Goal: Obtain resource: Obtain resource

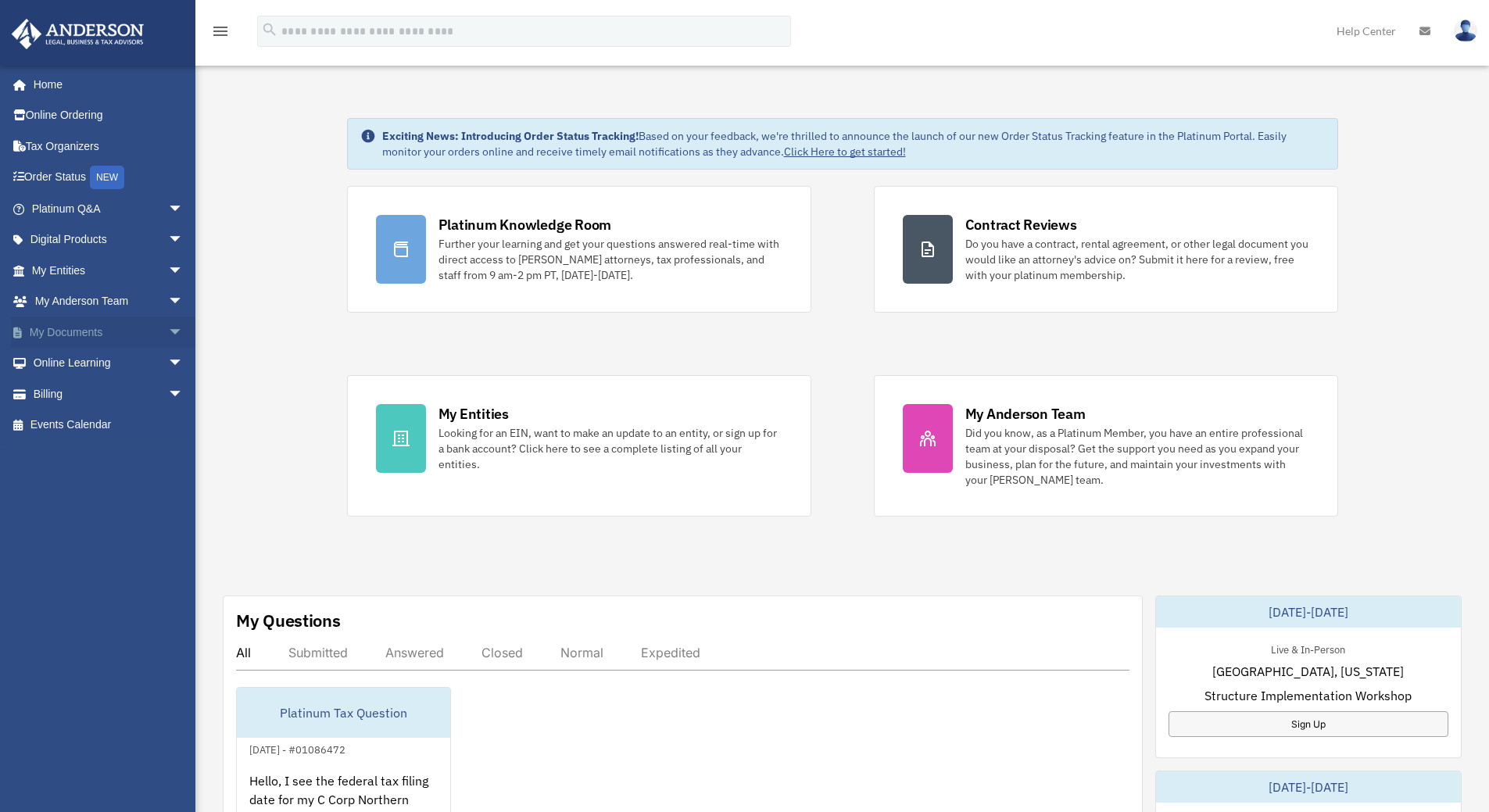
click at [101, 338] on link "My Documents arrow_drop_down" at bounding box center [108, 332] width 196 height 32
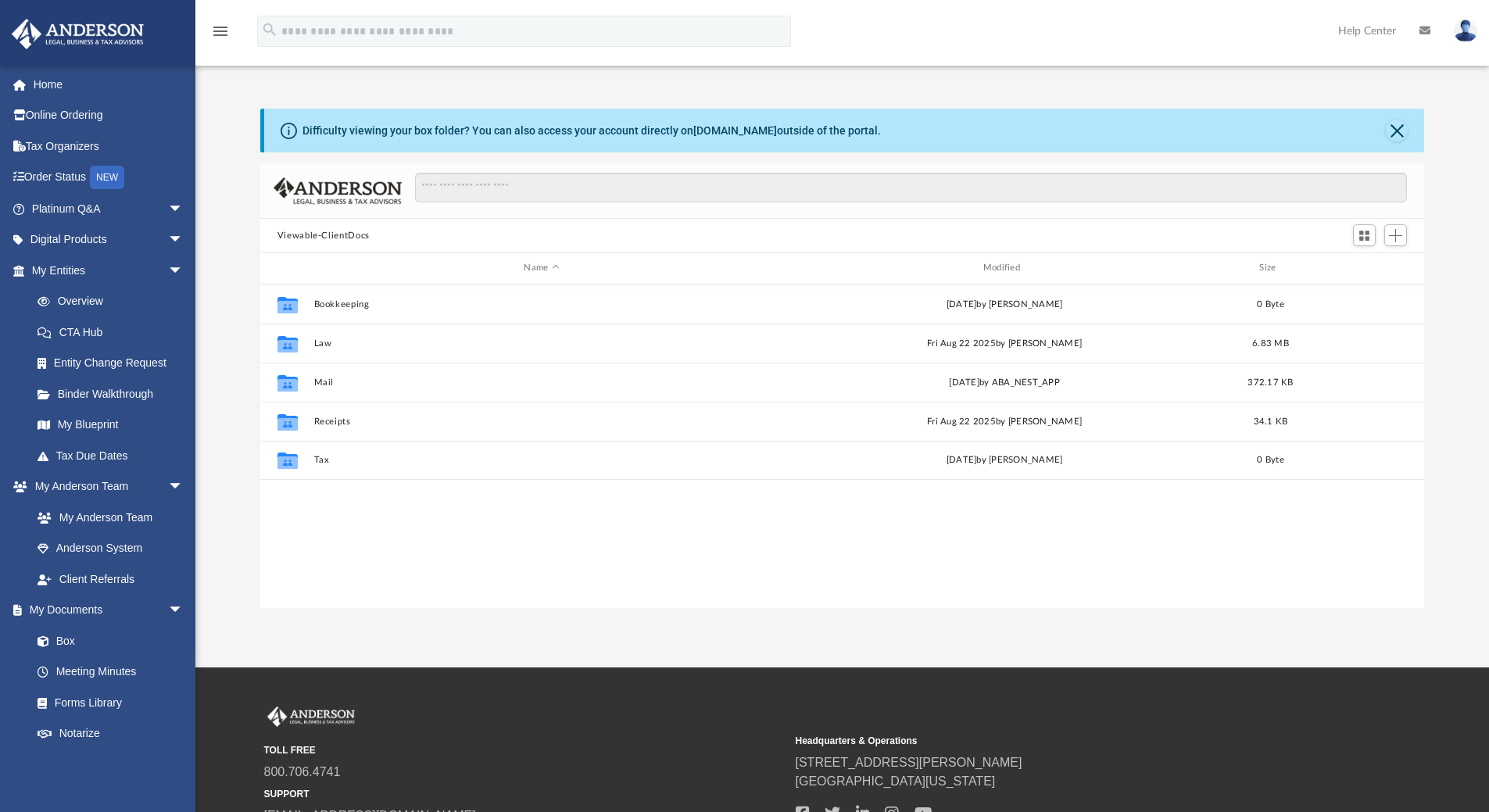
scroll to position [344, 1152]
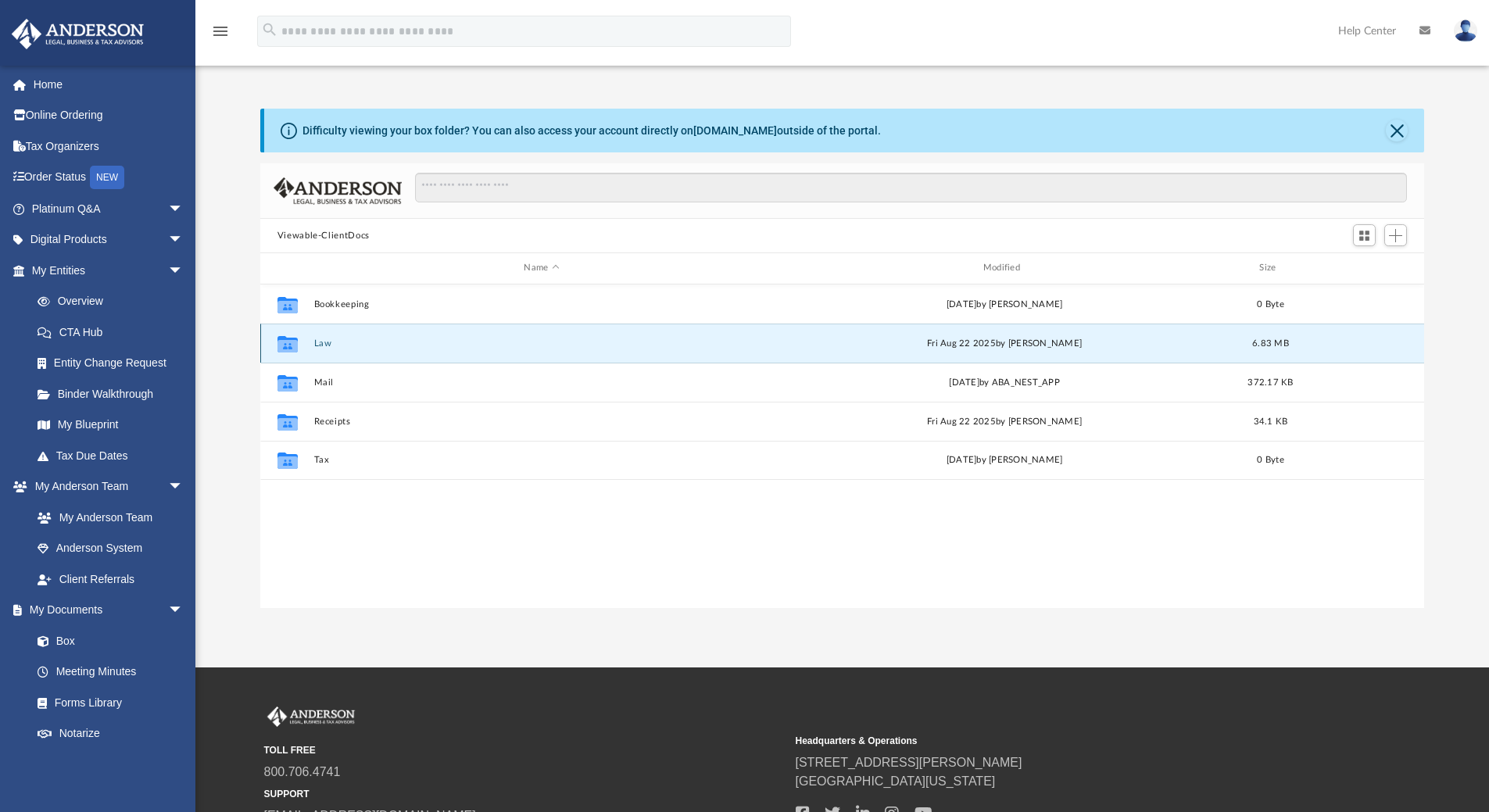
click at [322, 346] on button "Law" at bounding box center [541, 344] width 456 height 10
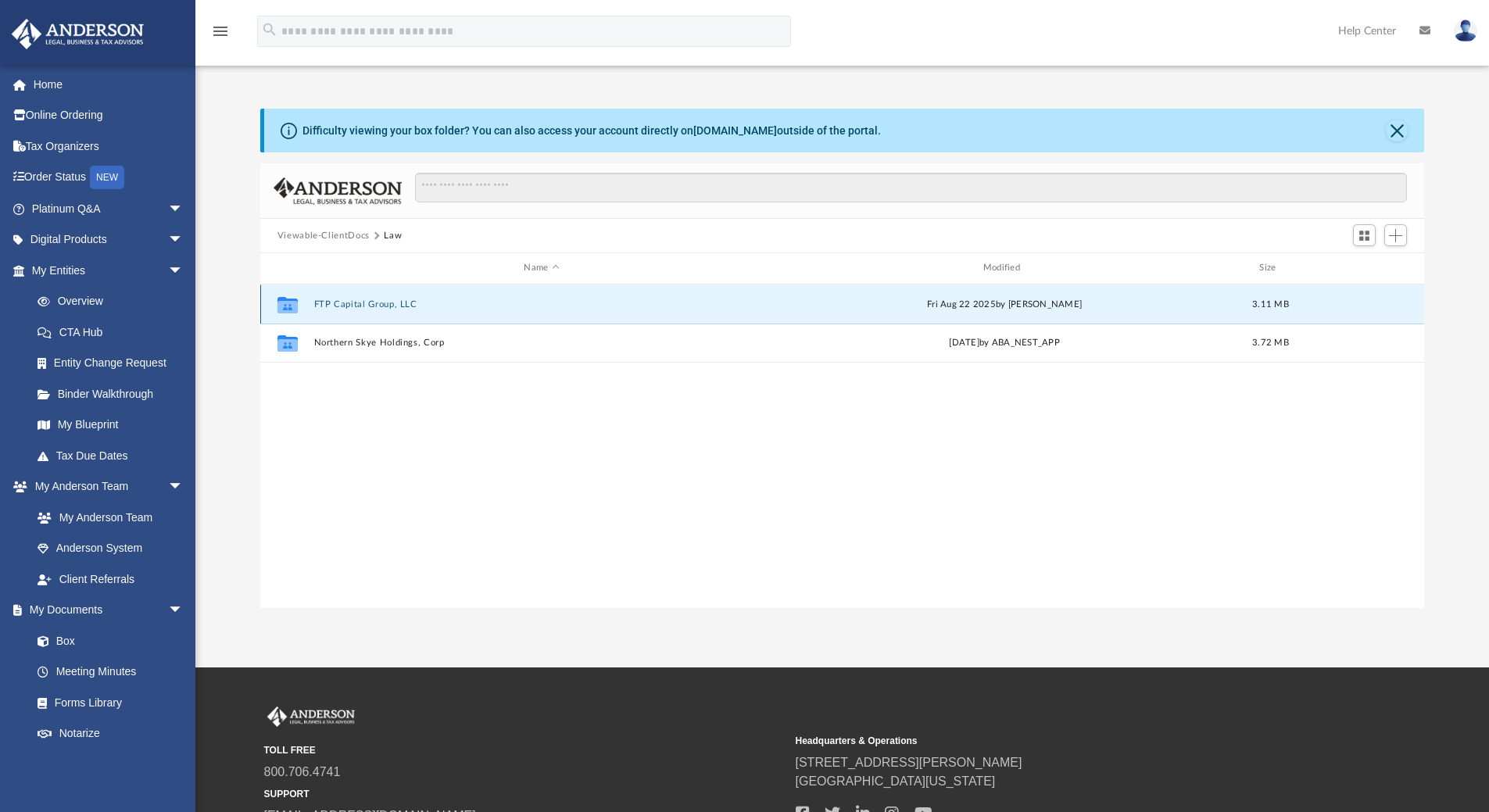
click at [346, 304] on button "FTP Capital Group, LLC" at bounding box center [541, 304] width 456 height 10
click at [352, 304] on button "Initial Docs" at bounding box center [541, 304] width 456 height 10
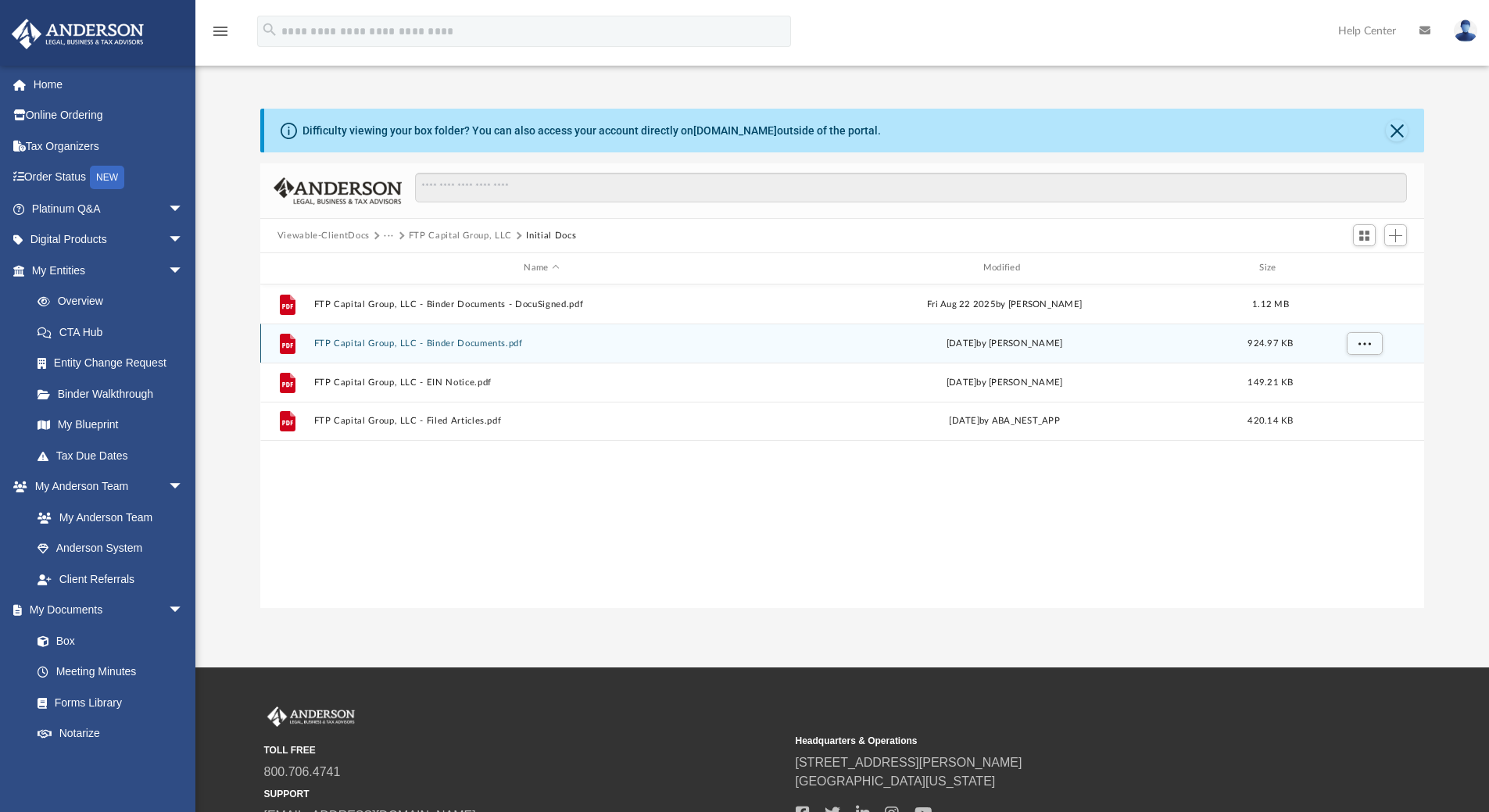
click at [339, 339] on button "FTP Capital Group, LLC - Binder Documents.pdf" at bounding box center [541, 344] width 456 height 10
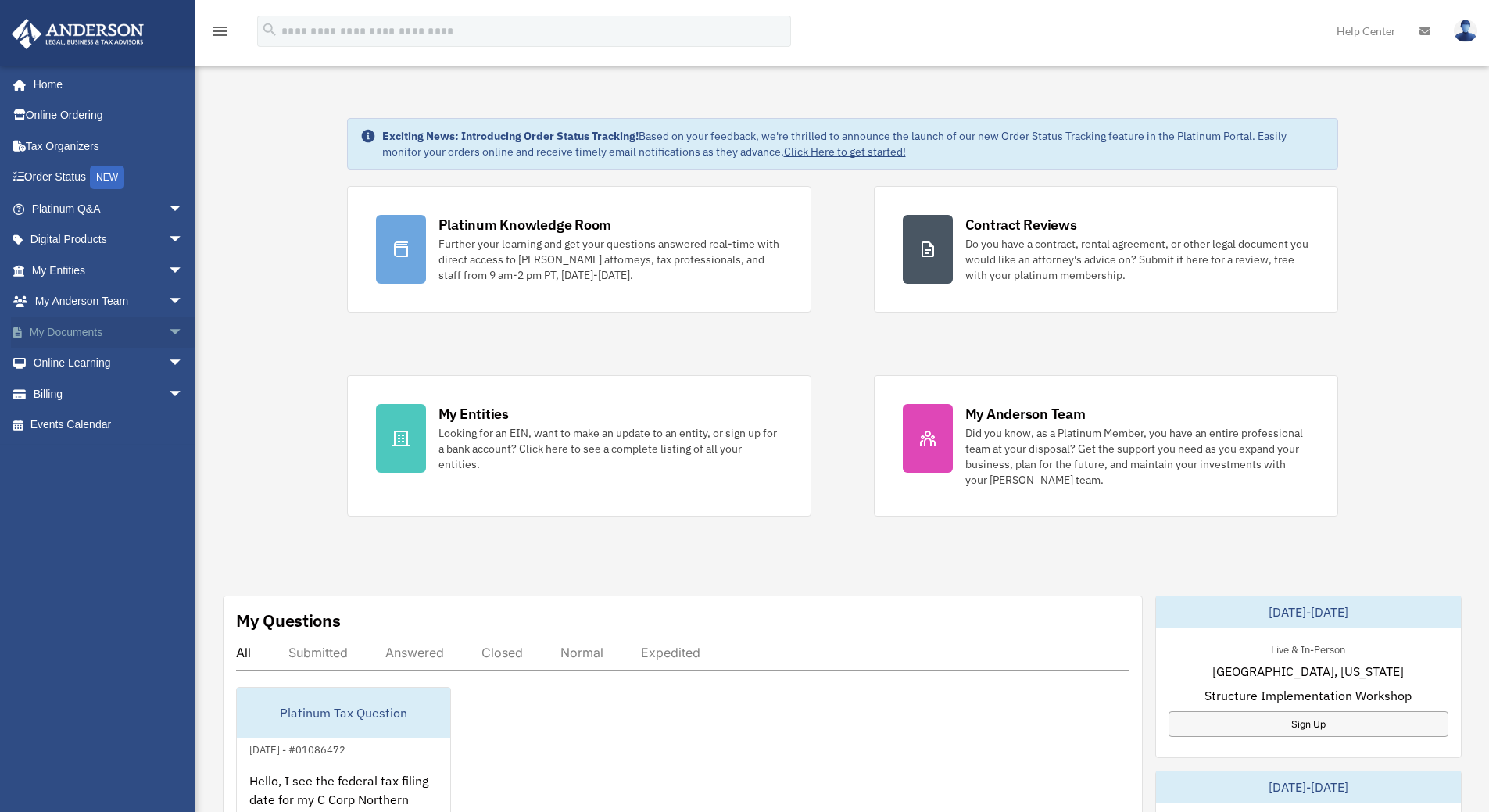
click at [102, 338] on link "My Documents arrow_drop_down" at bounding box center [108, 332] width 196 height 32
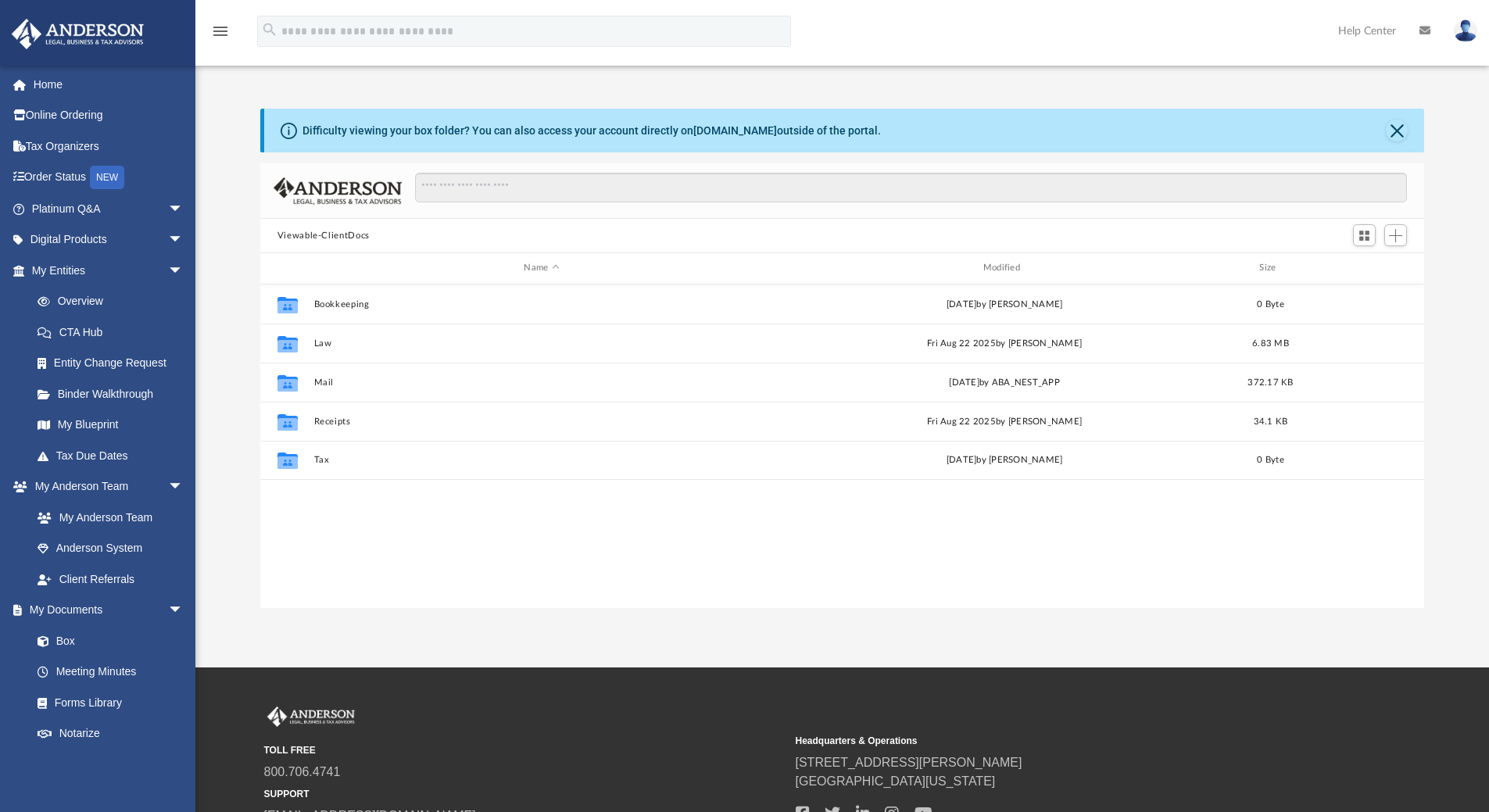
scroll to position [344, 1152]
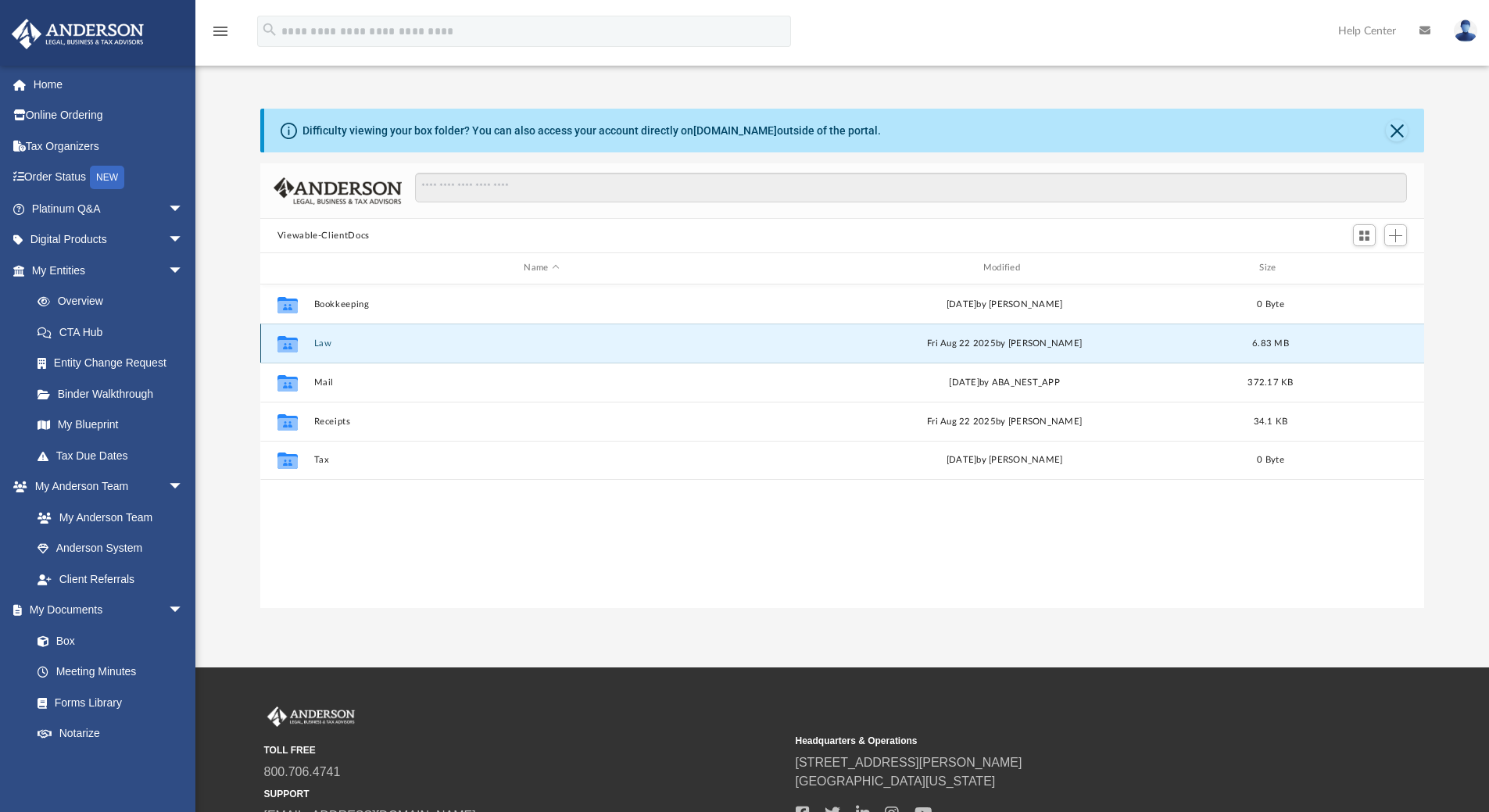
click at [327, 342] on button "Law" at bounding box center [541, 344] width 456 height 10
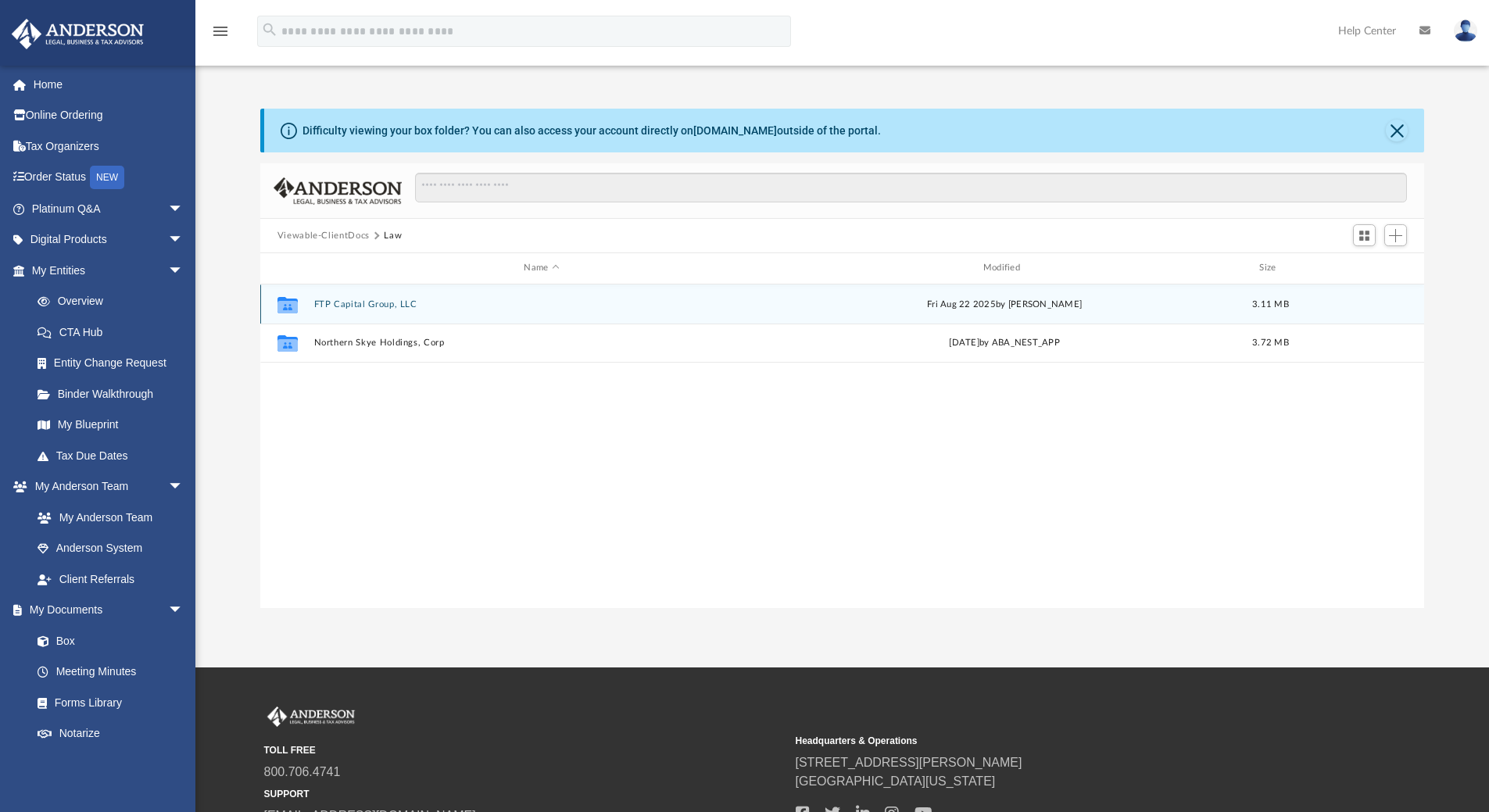
click at [346, 304] on button "FTP Capital Group, LLC" at bounding box center [541, 304] width 456 height 10
click at [346, 306] on button "Initial Docs" at bounding box center [541, 304] width 456 height 10
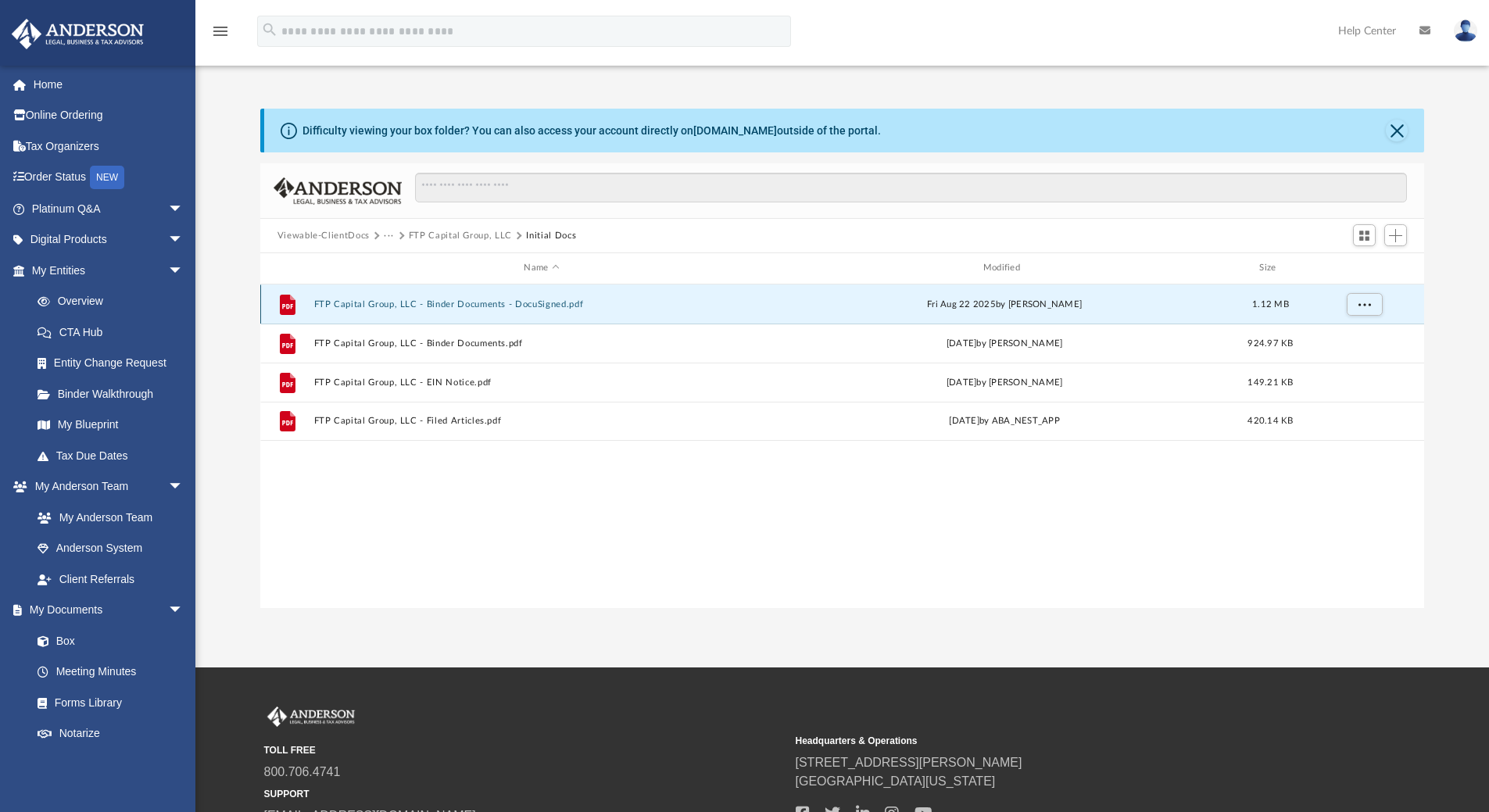
click at [346, 306] on button "FTP Capital Group, LLC - Binder Documents - DocuSigned.pdf" at bounding box center [541, 304] width 456 height 10
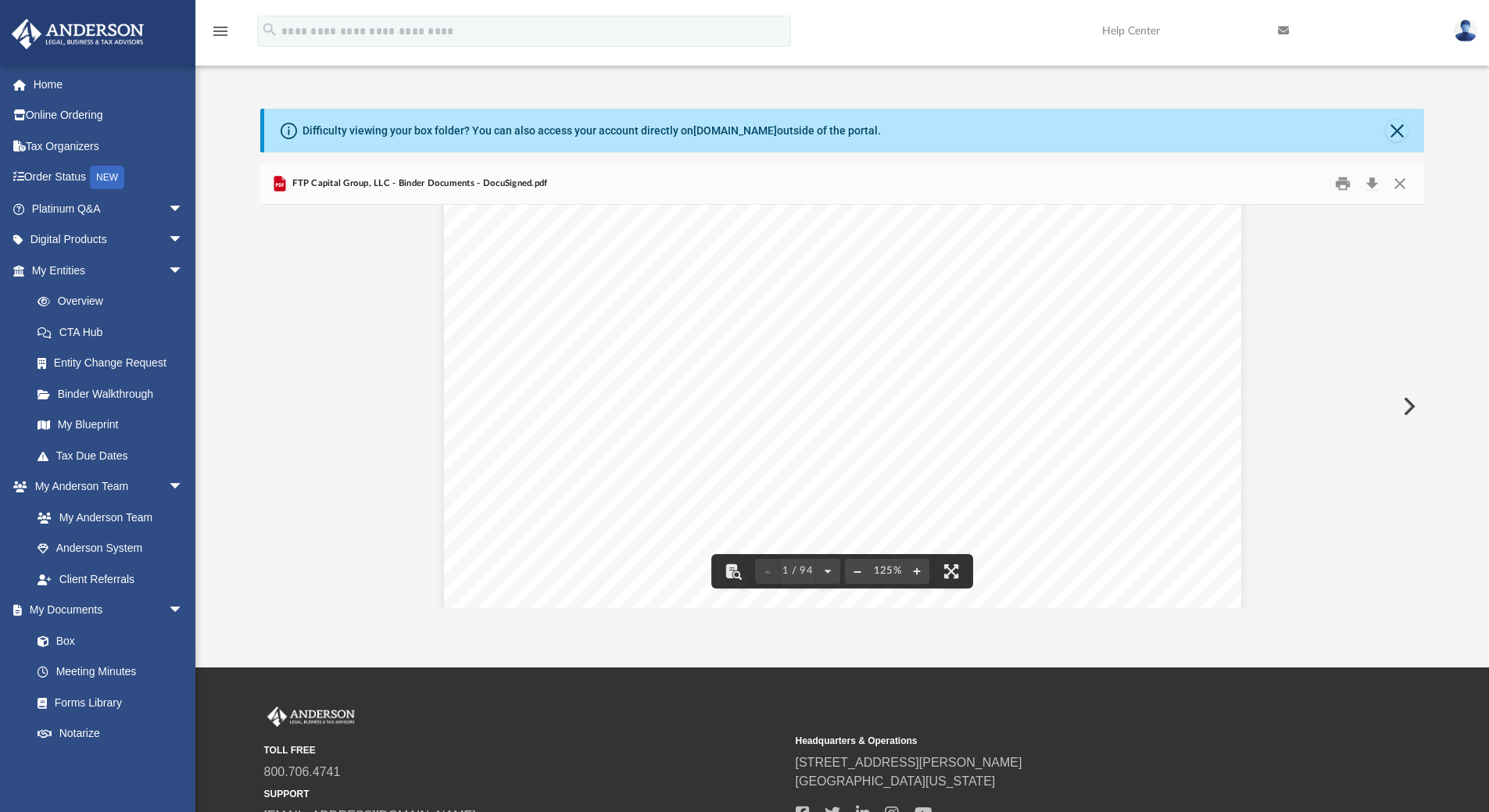
click at [860, 575] on button "File preview" at bounding box center [857, 571] width 25 height 34
click at [1109, 493] on div "Rebecca Schikora 7148 Linden Court Anchorage , Alaska 99502 Re: FTP Capital Gro…" at bounding box center [842, 431] width 606 height 784
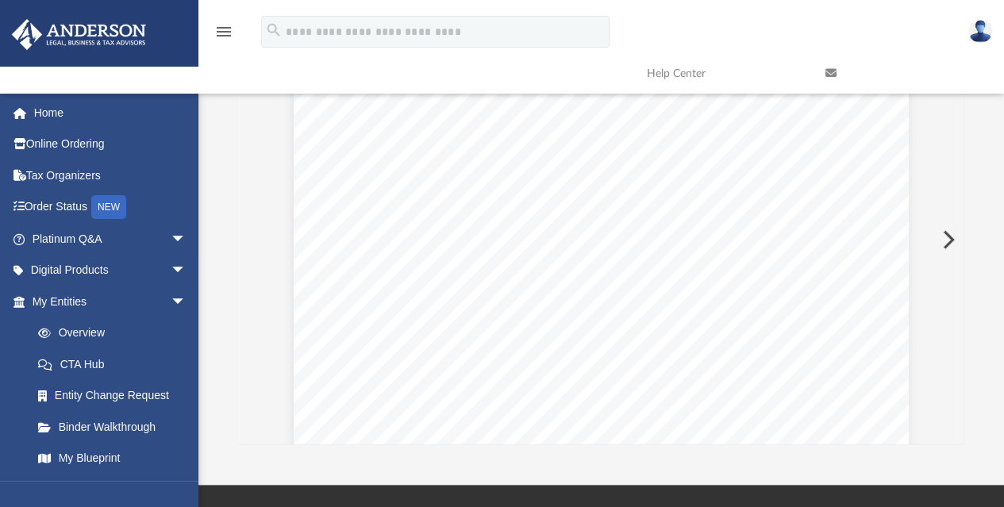
scroll to position [162, 0]
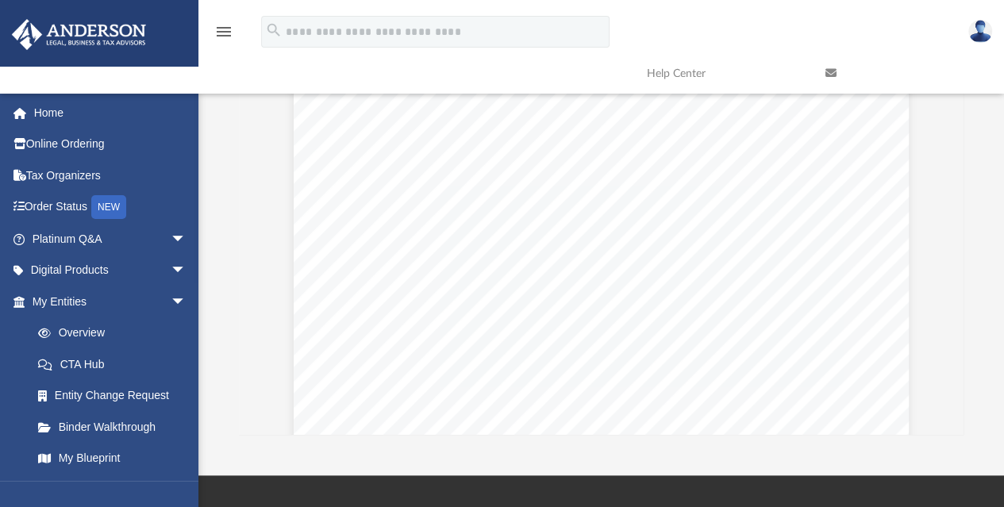
click at [955, 414] on div "Scroll to top vertical_align_top" at bounding box center [958, 422] width 33 height 33
click at [955, 416] on div "Scroll to top vertical_align_top" at bounding box center [958, 422] width 33 height 33
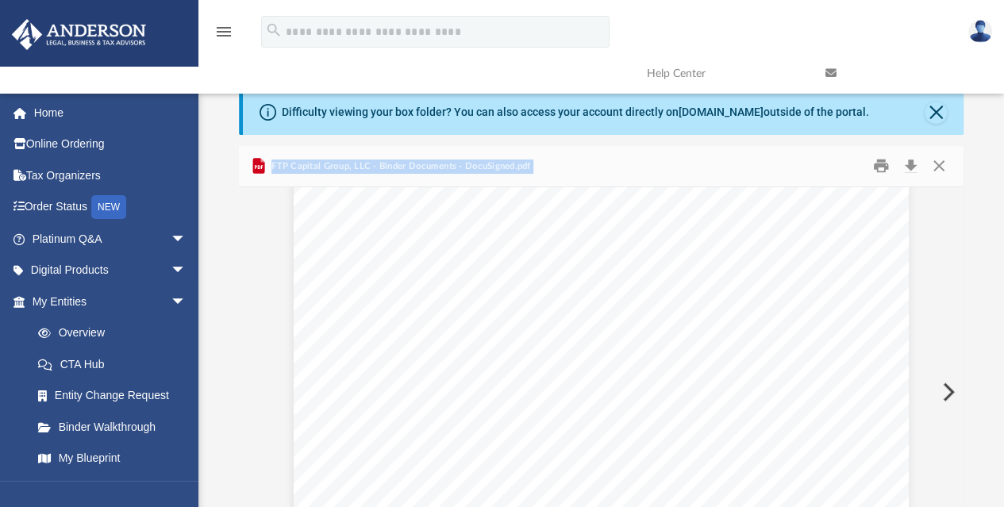
scroll to position [6175, 83]
click at [957, 230] on div "Viewable-ClientDocs ··· FTP Capital Group, LLC Initial Docs Name Modified File …" at bounding box center [601, 371] width 725 height 451
click at [655, 351] on div "OPERATING AGREEMENT OF FTP CAPITAL GROUP, LLC A WYOMING LIMITED LIABILITY COMPA…" at bounding box center [530, 159] width 615 height 796
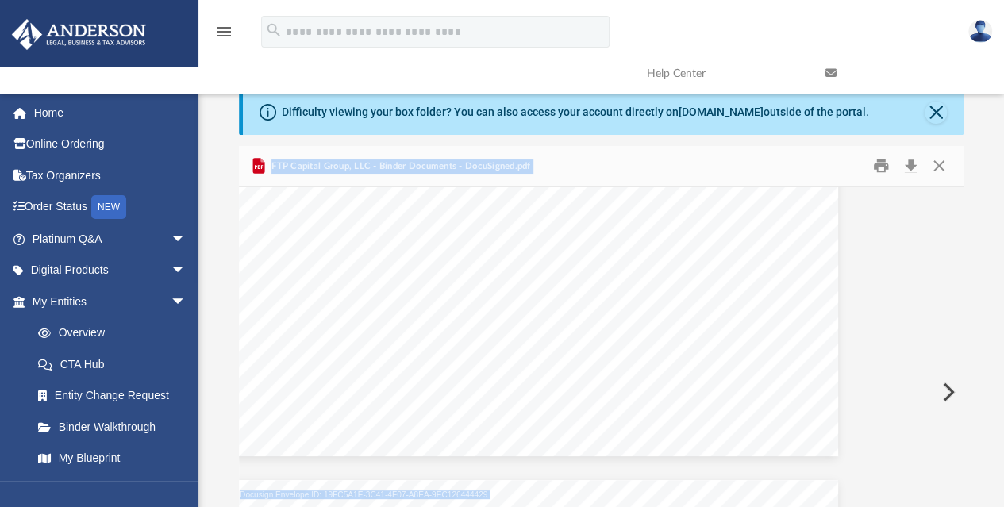
scroll to position [3480, 83]
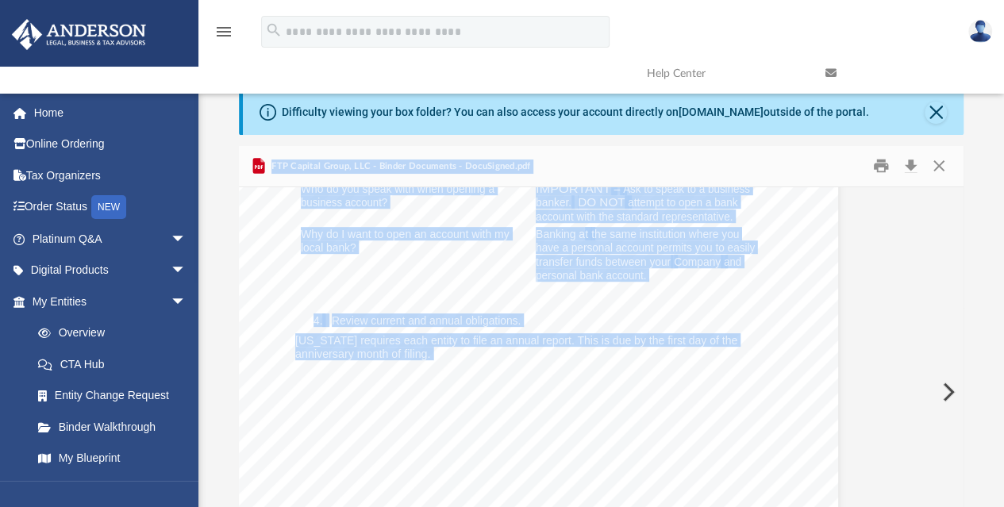
click at [553, 313] on div "Common Banking Account Questions Who will be the signor on the account? For a m…" at bounding box center [530, 396] width 615 height 796
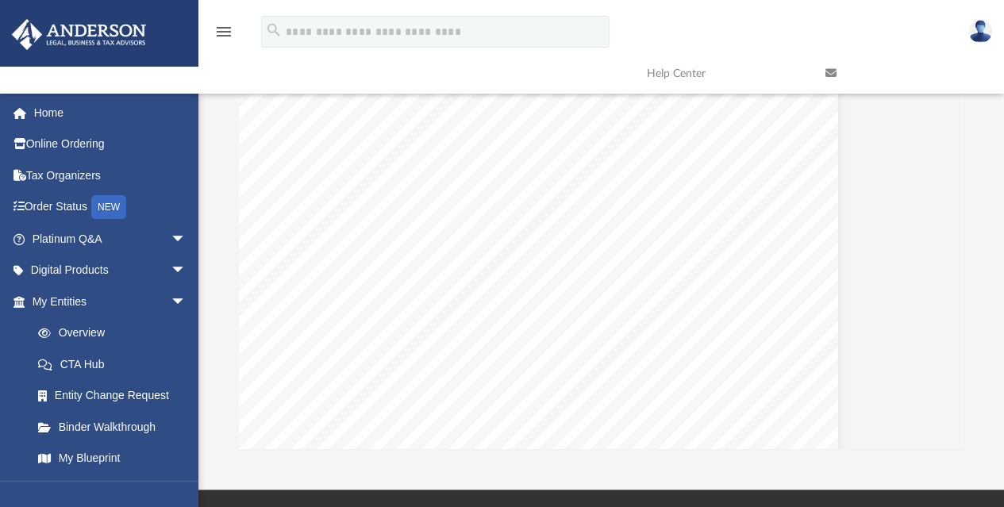
scroll to position [60463, 83]
